Goal: Task Accomplishment & Management: Complete application form

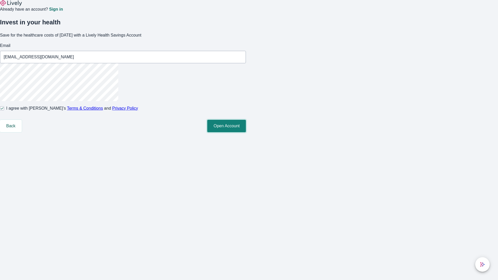
click at [246, 132] on button "Open Account" at bounding box center [226, 126] width 39 height 12
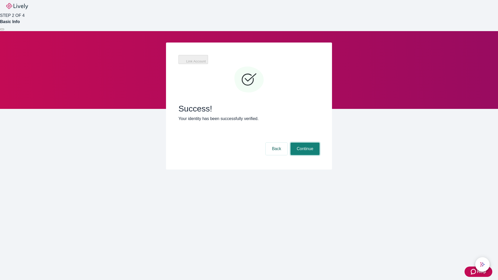
click at [304, 143] on button "Continue" at bounding box center [305, 149] width 29 height 12
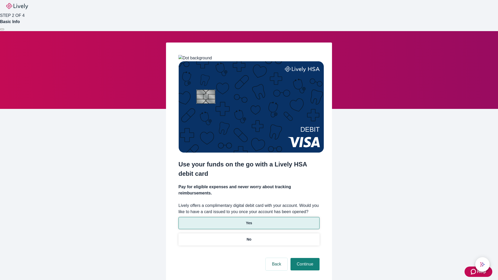
click at [249, 221] on p "Yes" at bounding box center [249, 223] width 6 height 5
click at [304, 258] on button "Continue" at bounding box center [305, 264] width 29 height 12
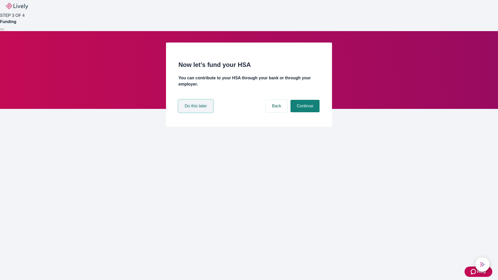
click at [196, 112] on button "Do this later" at bounding box center [196, 106] width 35 height 12
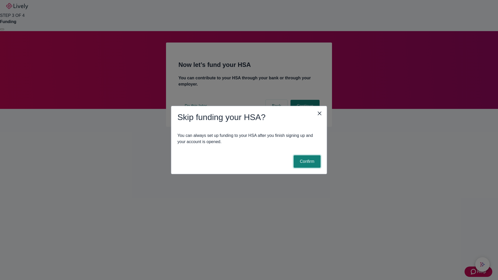
click at [306, 162] on button "Confirm" at bounding box center [307, 161] width 27 height 12
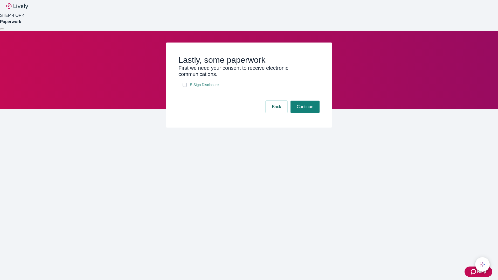
click at [185, 87] on input "E-Sign Disclosure" at bounding box center [185, 85] width 4 height 4
checkbox input "true"
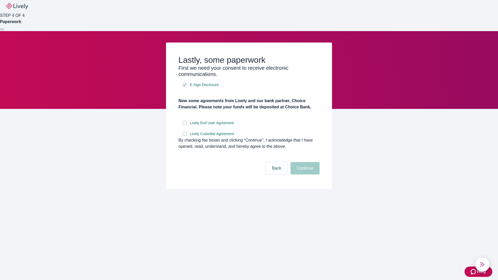
click at [185, 125] on input "Lively End User Agreement" at bounding box center [185, 123] width 4 height 4
checkbox input "true"
click at [185, 136] on input "Lively Custodial Agreement" at bounding box center [185, 134] width 4 height 4
checkbox input "true"
click at [304, 175] on button "Continue" at bounding box center [305, 168] width 29 height 12
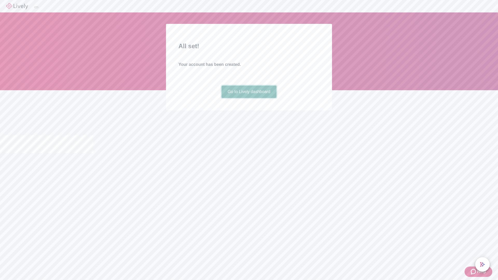
click at [249, 98] on link "Go to Lively dashboard" at bounding box center [249, 92] width 55 height 12
